Goal: Information Seeking & Learning: Learn about a topic

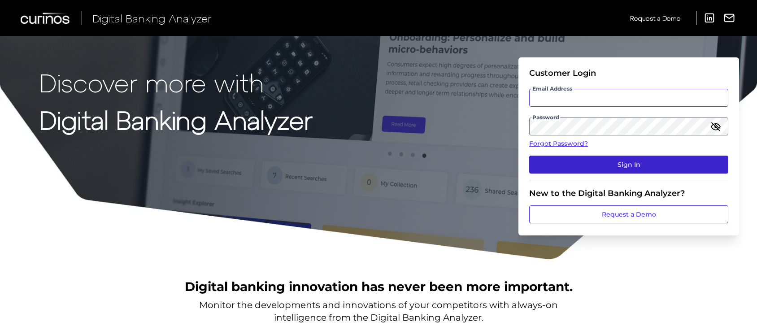
type input "[EMAIL_ADDRESS][PERSON_NAME][DOMAIN_NAME]"
click at [570, 160] on button "Sign In" at bounding box center [628, 165] width 199 height 18
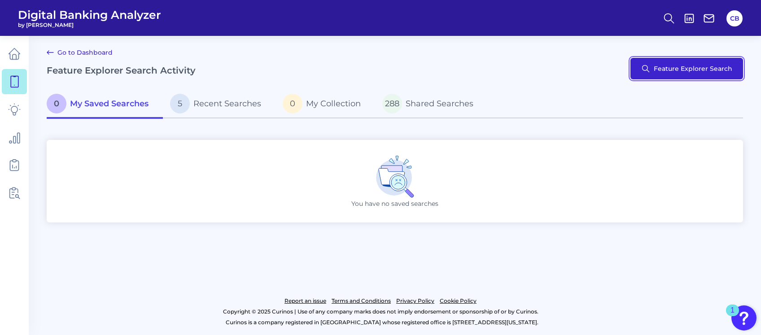
click at [667, 67] on button "Feature Explorer Search" at bounding box center [686, 69] width 113 height 22
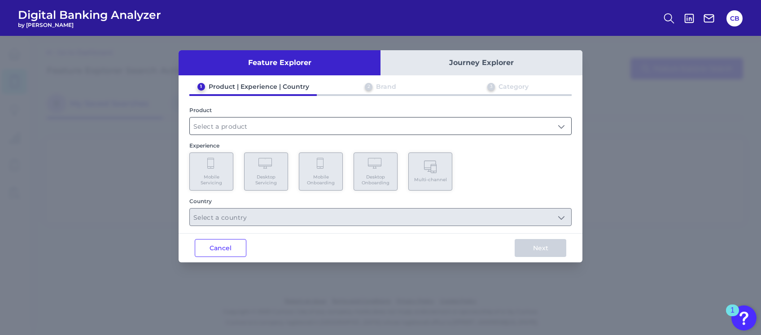
click at [264, 119] on input "text" at bounding box center [380, 125] width 381 height 17
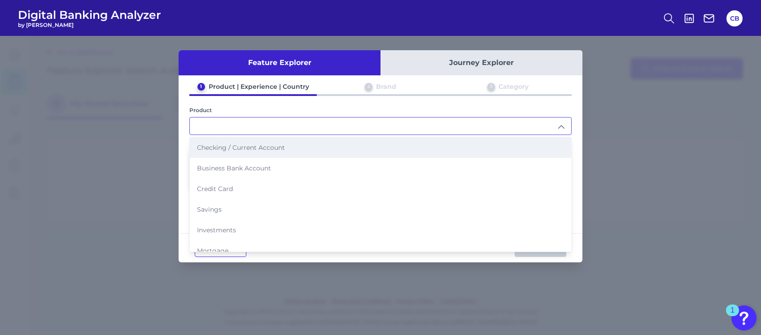
click at [265, 147] on span "Checking / Current Account" at bounding box center [241, 147] width 88 height 8
type input "Checking / Current Account"
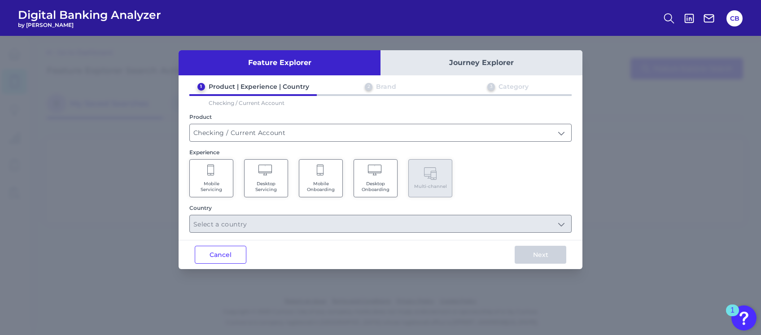
click at [213, 181] on span "Mobile Servicing" at bounding box center [211, 187] width 34 height 12
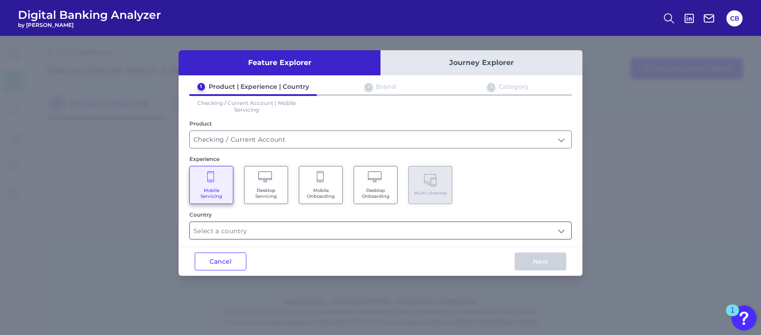
click at [239, 233] on input "text" at bounding box center [380, 230] width 381 height 17
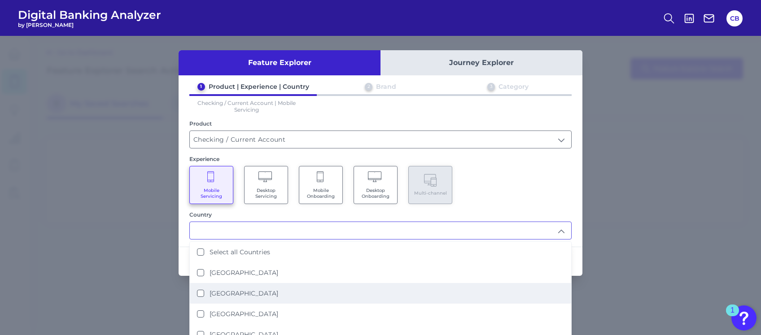
click at [198, 290] on States "[GEOGRAPHIC_DATA]" at bounding box center [200, 293] width 7 height 7
type input "[GEOGRAPHIC_DATA]"
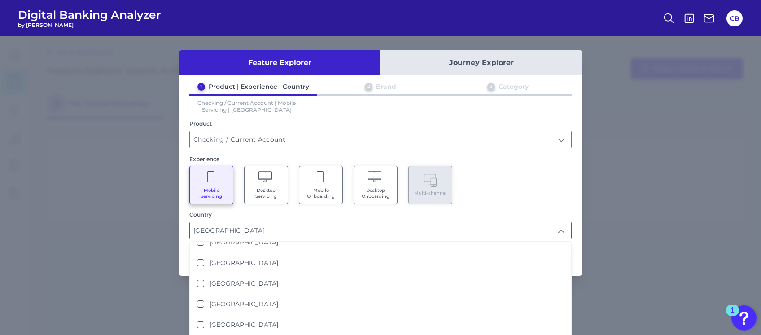
scroll to position [135, 0]
click at [628, 176] on div "Feature Explorer Journey Explorer 1 Product | Experience | Country 2 Brand 3 Ca…" at bounding box center [380, 185] width 761 height 299
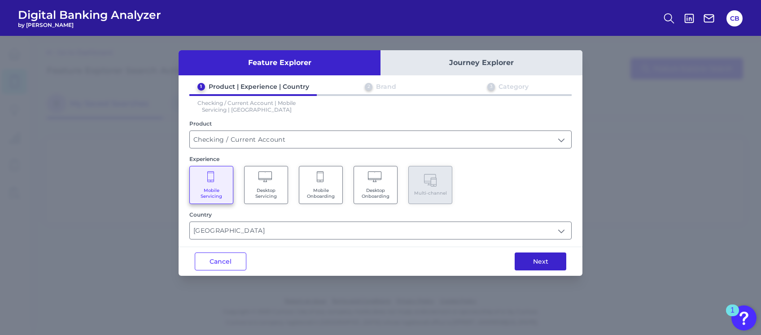
click at [540, 262] on button "Next" at bounding box center [540, 261] width 52 height 18
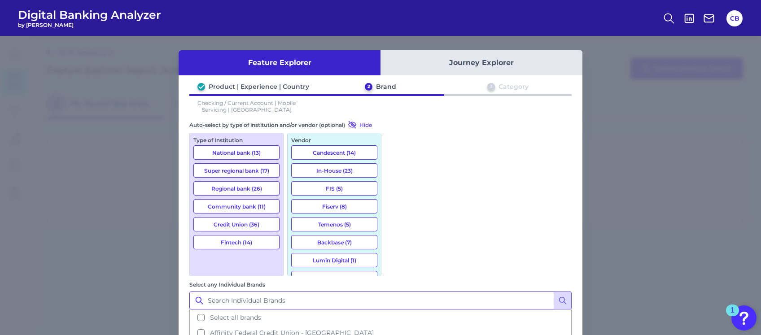
click at [436, 291] on input "Select any Individual Brands" at bounding box center [380, 300] width 382 height 18
click at [558, 296] on icon at bounding box center [562, 300] width 9 height 9
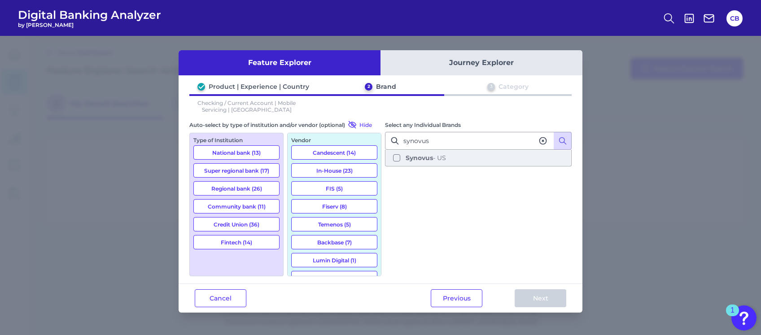
click at [397, 157] on button "Synovus - US" at bounding box center [478, 157] width 185 height 15
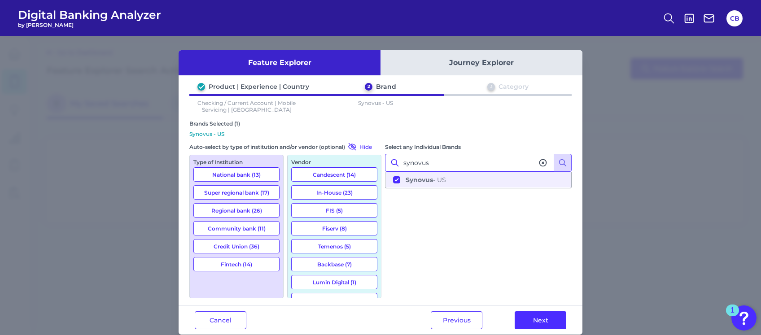
click at [487, 159] on input "synovus" at bounding box center [478, 163] width 187 height 18
type input "s"
click at [392, 178] on button "Synovus - US" at bounding box center [478, 179] width 185 height 15
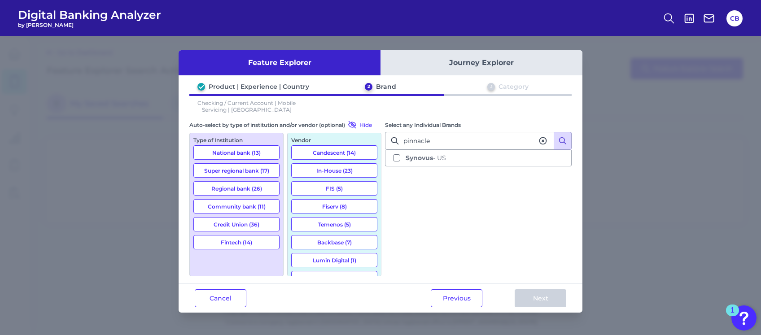
click at [563, 139] on icon at bounding box center [562, 140] width 9 height 9
click at [464, 139] on input "pinnacle" at bounding box center [478, 141] width 187 height 18
type input "p"
click at [244, 299] on button "Cancel" at bounding box center [221, 298] width 52 height 18
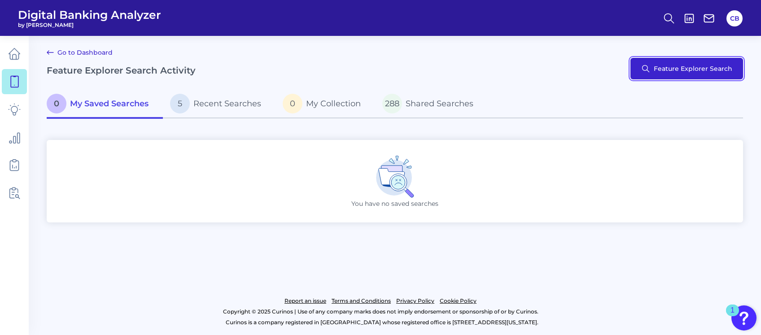
click at [651, 72] on button "Feature Explorer Search" at bounding box center [686, 69] width 113 height 22
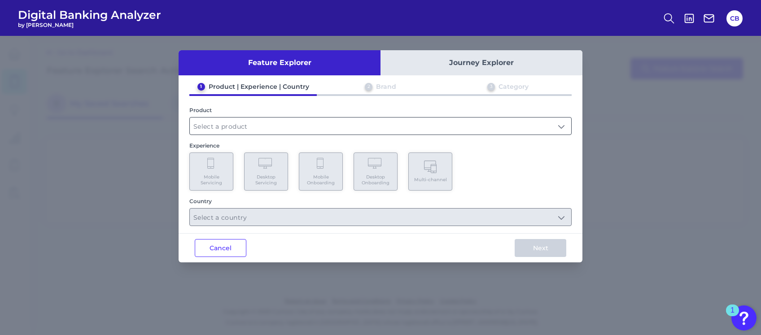
click at [274, 125] on input "text" at bounding box center [380, 125] width 381 height 17
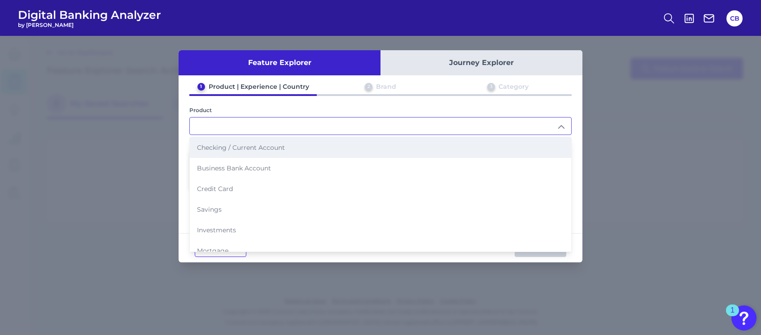
click at [256, 146] on span "Checking / Current Account" at bounding box center [241, 147] width 88 height 8
type input "Checking / Current Account"
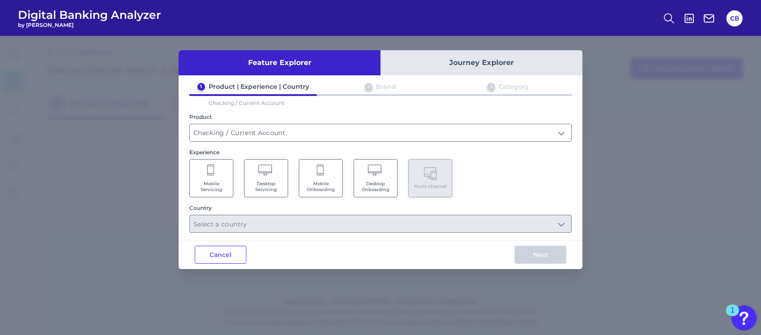
click at [201, 188] on span "Mobile Servicing" at bounding box center [211, 187] width 34 height 12
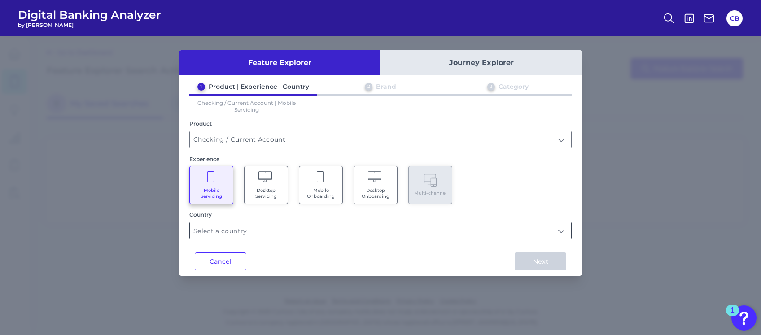
click at [312, 236] on input "text" at bounding box center [380, 230] width 381 height 17
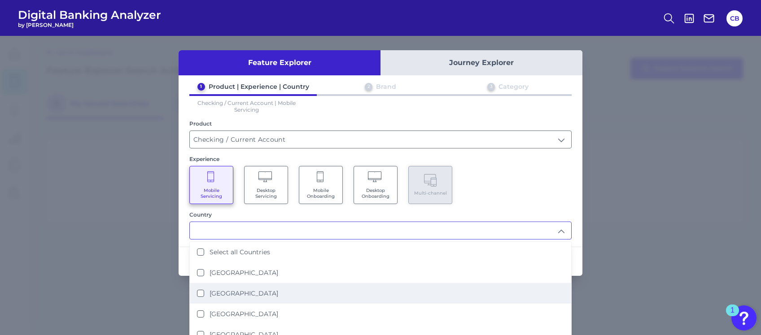
click at [204, 292] on div "[GEOGRAPHIC_DATA]" at bounding box center [237, 293] width 81 height 8
type input "[GEOGRAPHIC_DATA]"
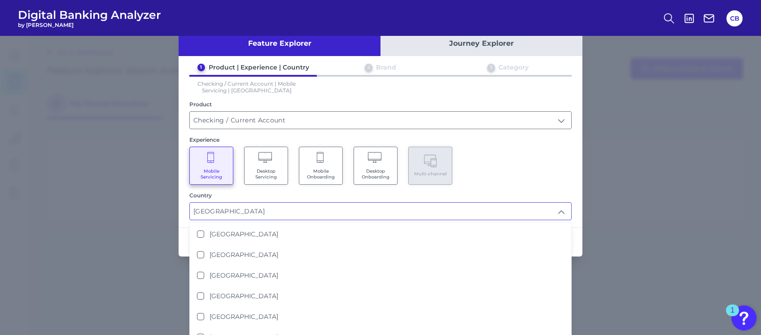
scroll to position [19, 0]
click at [631, 245] on div "Feature Explorer Journey Explorer 1 Product | Experience | Country 2 Brand 3 Ca…" at bounding box center [380, 185] width 761 height 299
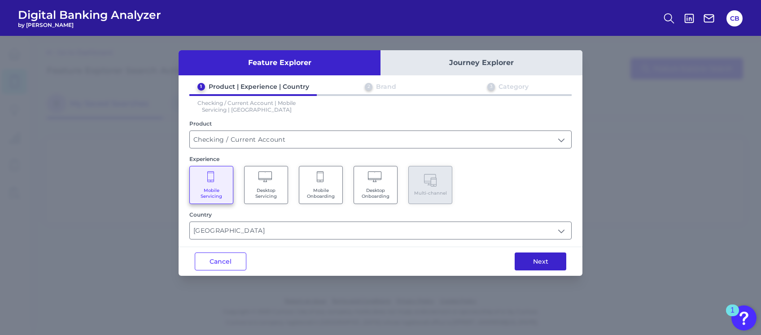
click at [533, 258] on button "Next" at bounding box center [540, 261] width 52 height 18
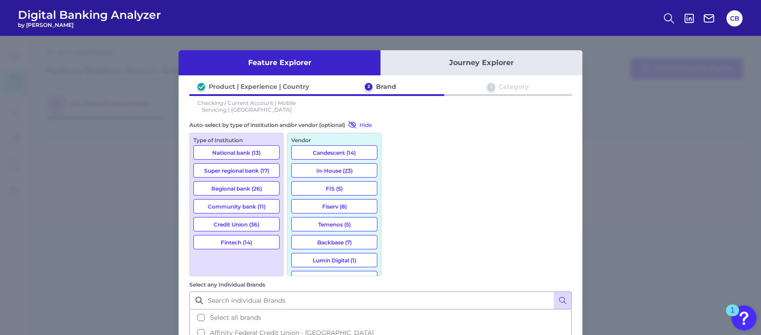
click at [334, 151] on button "Candescent (14)" at bounding box center [334, 152] width 86 height 14
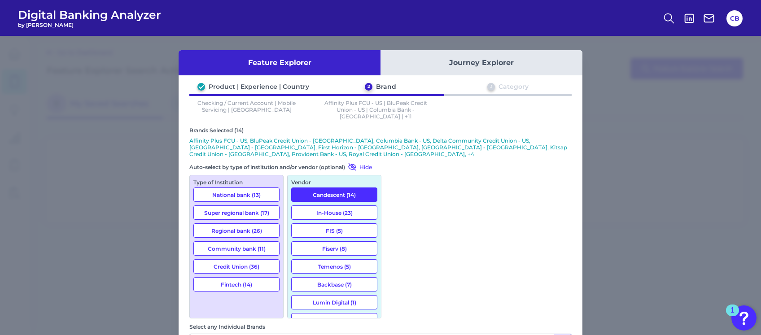
click at [350, 179] on div "Vendor" at bounding box center [334, 182] width 86 height 7
click at [344, 187] on button "Candescent (14)" at bounding box center [334, 194] width 86 height 14
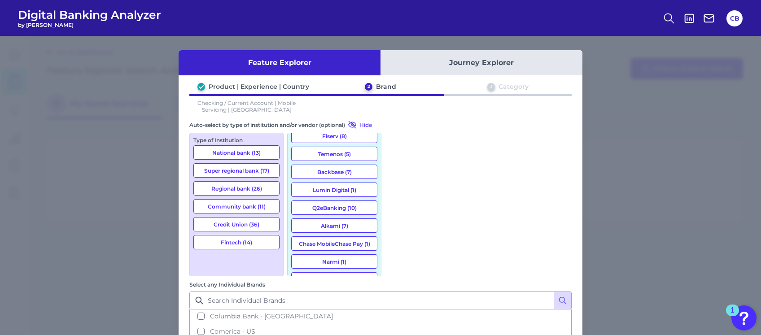
scroll to position [56, 0]
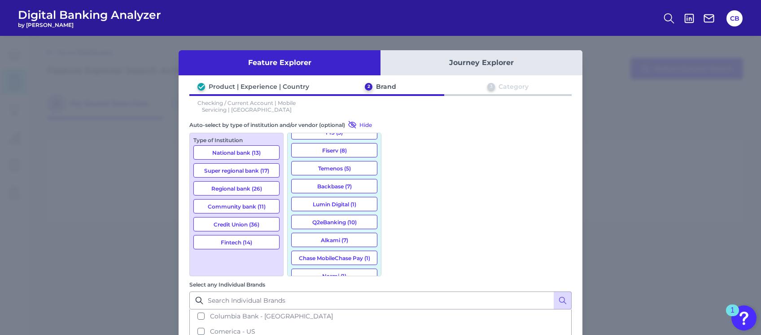
click at [326, 218] on button "Q2eBanking (10)" at bounding box center [334, 222] width 86 height 14
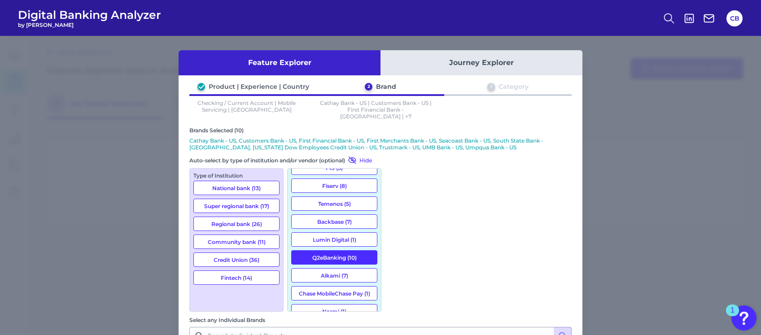
scroll to position [1453, 0]
click at [631, 212] on div "Feature Explorer Journey Explorer Product | Experience | Country 2 Brand 3 Cate…" at bounding box center [380, 185] width 761 height 299
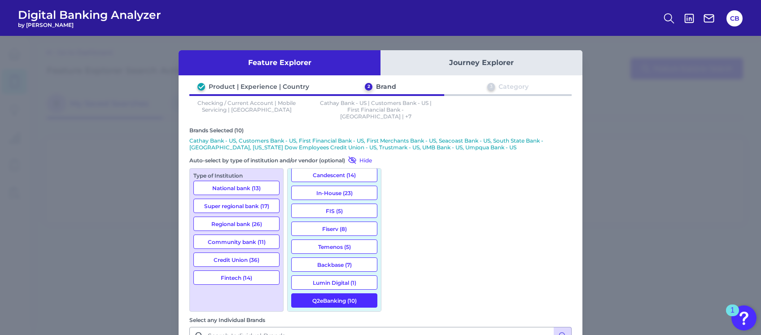
scroll to position [0, 0]
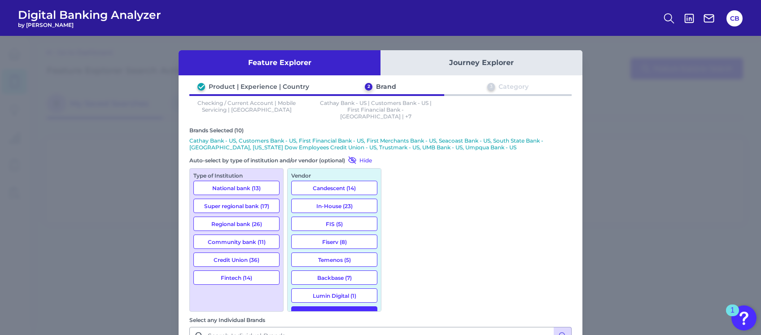
click at [333, 217] on button "FIS (5)" at bounding box center [334, 224] width 86 height 14
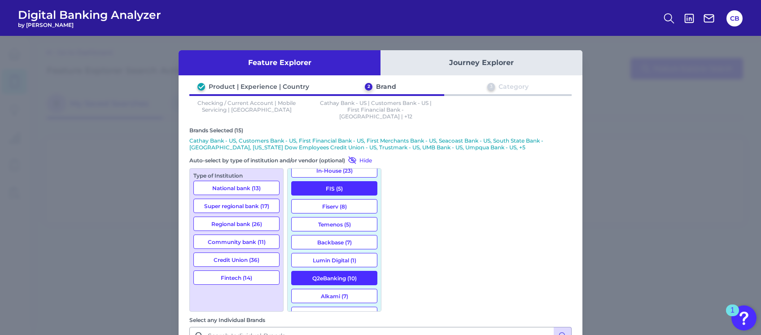
scroll to position [1378, 0]
